Goal: Find specific page/section

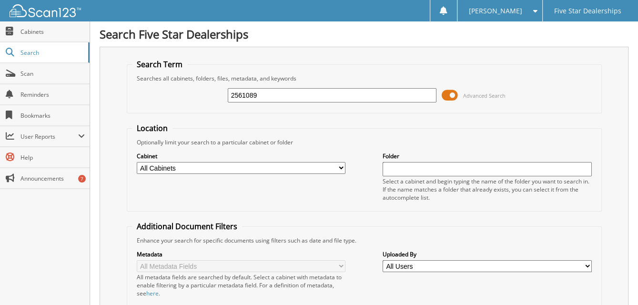
drag, startPoint x: 275, startPoint y: 93, endPoint x: 154, endPoint y: 68, distance: 123.5
click at [155, 66] on fieldset "Search Term Searches all cabinets, folders, files, metadata, and keywords 25610…" at bounding box center [364, 86] width 475 height 54
type input "f29549cdi"
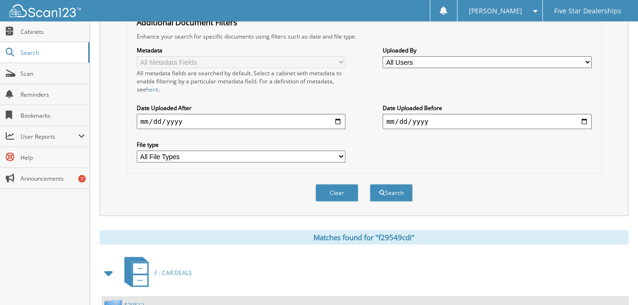
scroll to position [323, 0]
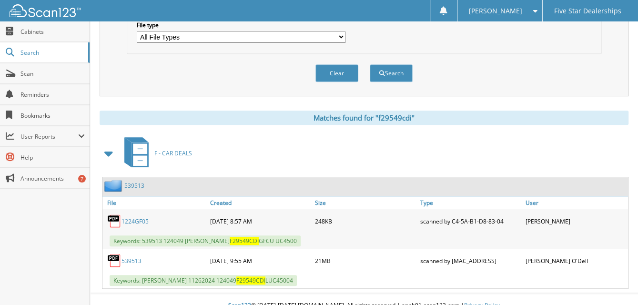
click at [132, 257] on link "539513" at bounding box center [131, 261] width 20 height 8
click at [539, 60] on div "Clear Search" at bounding box center [364, 73] width 475 height 39
